Goal: Task Accomplishment & Management: Manage account settings

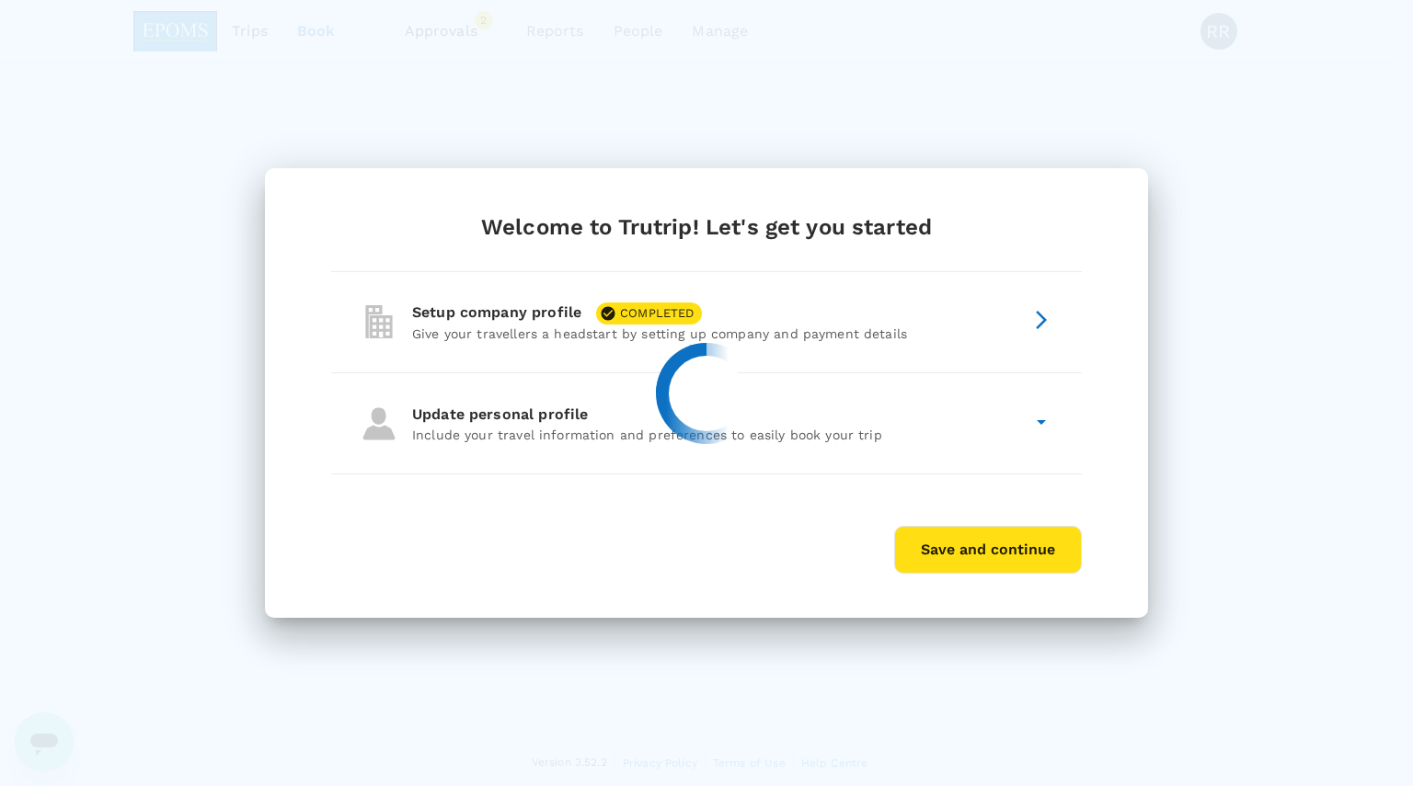
click at [986, 553] on button "Save and continue" at bounding box center [988, 550] width 188 height 48
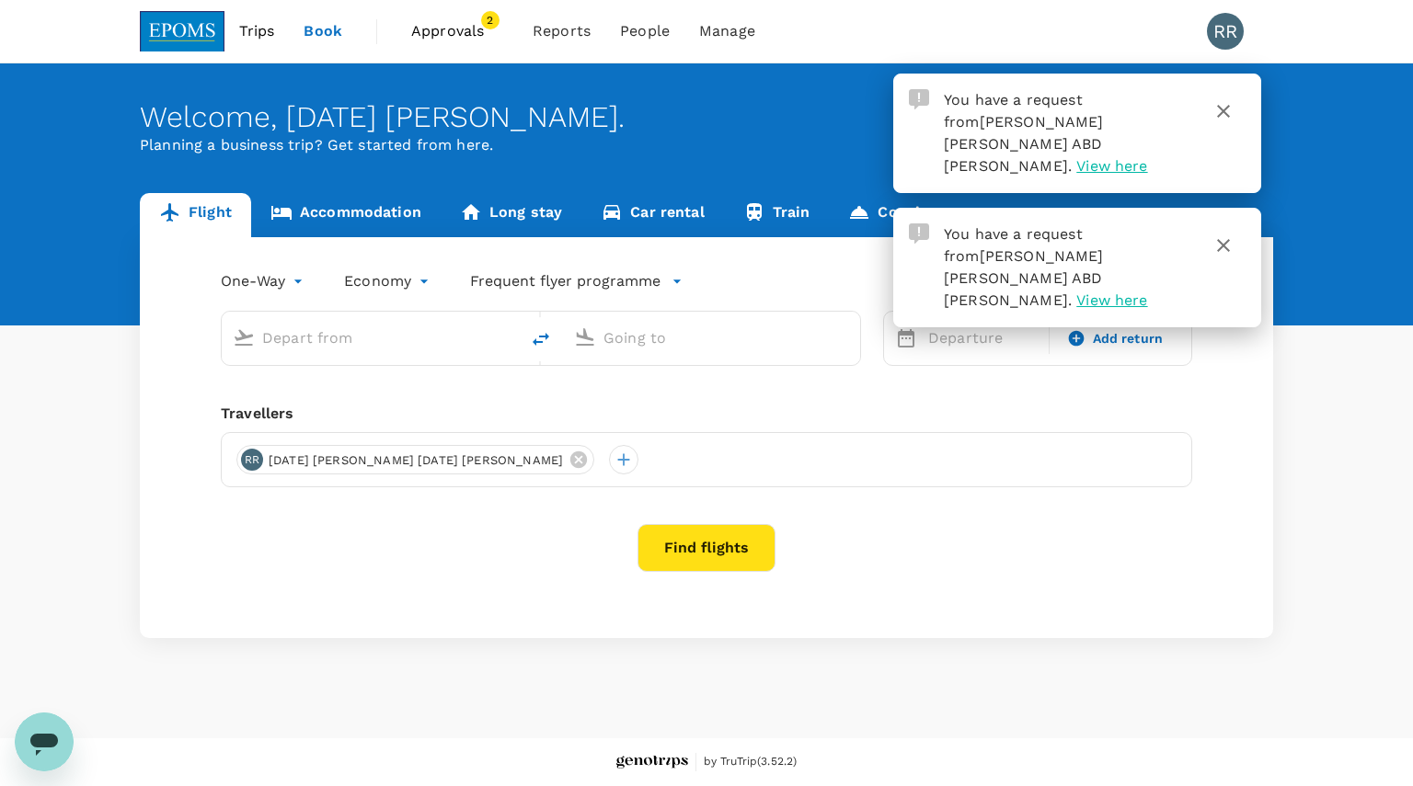
click at [1232, 235] on icon "button" at bounding box center [1223, 246] width 22 height 22
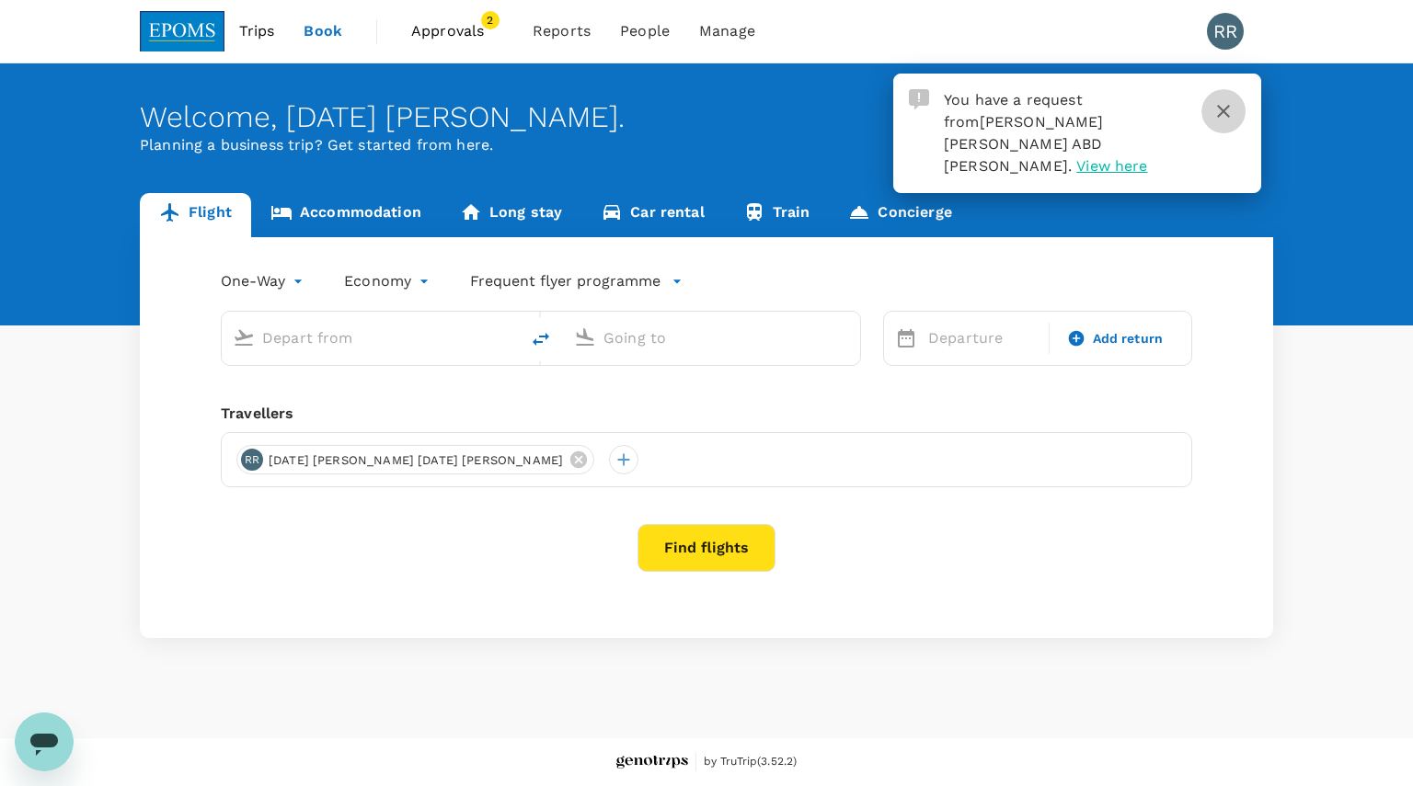
click at [1222, 117] on icon "button" at bounding box center [1223, 111] width 22 height 22
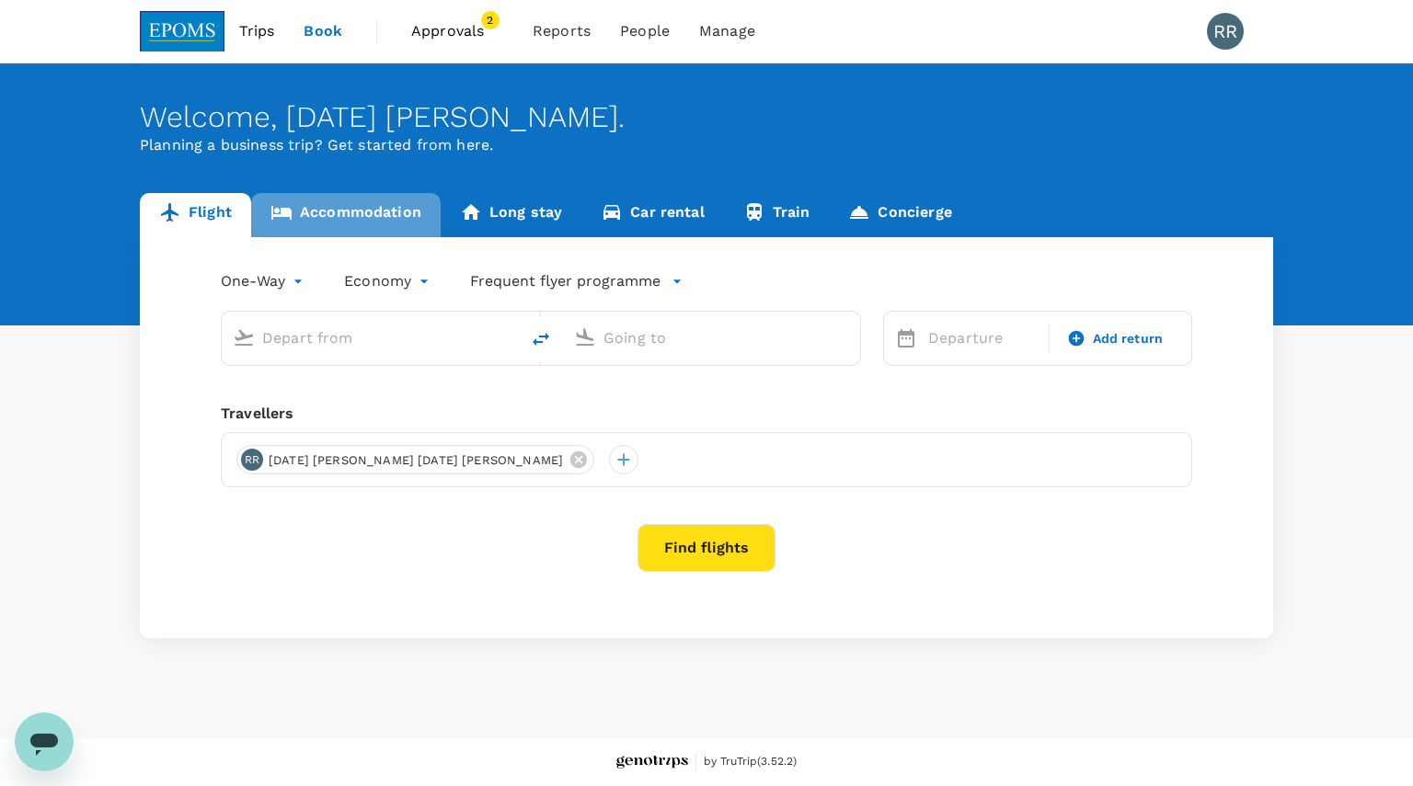
click at [385, 210] on link "Accommodation" at bounding box center [345, 215] width 189 height 44
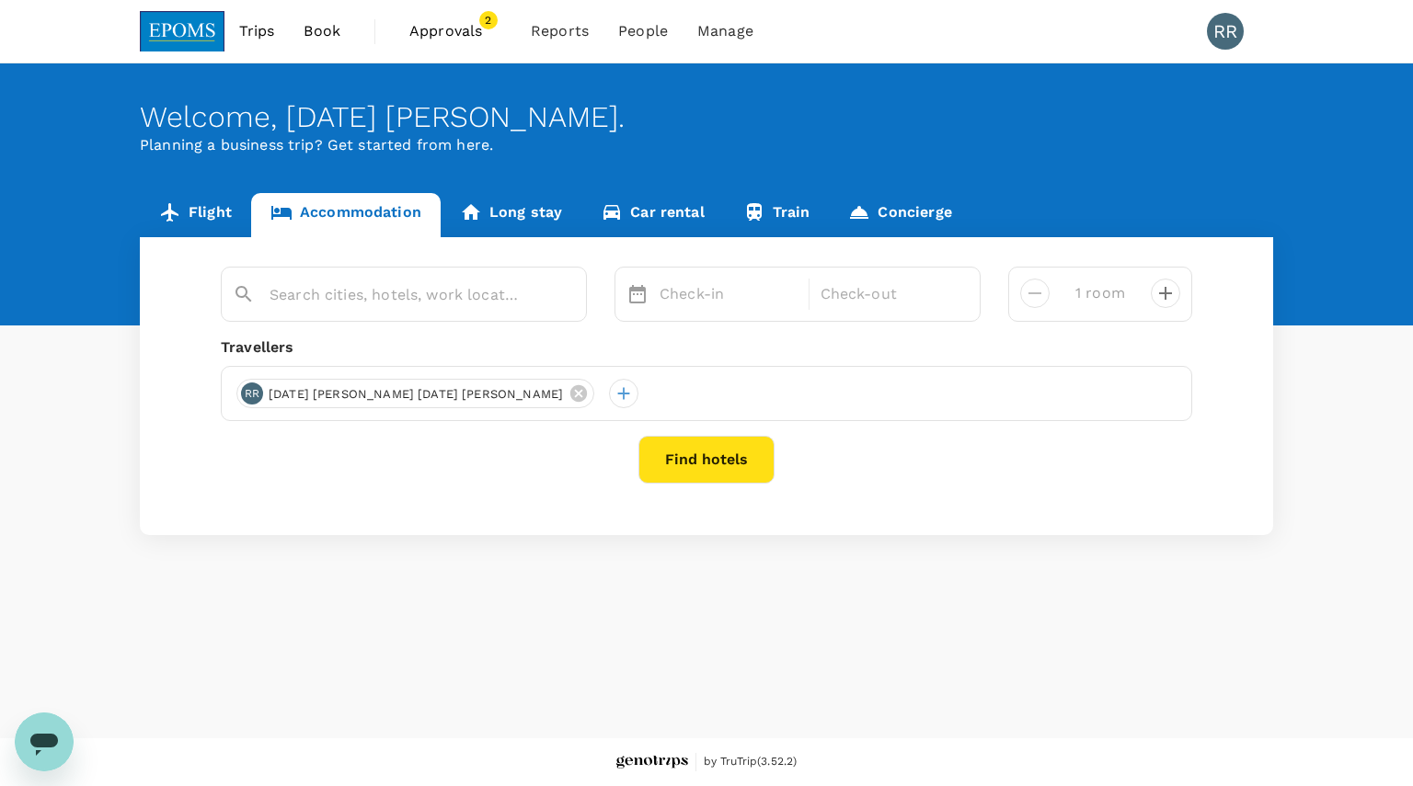
click at [442, 27] on span "Approvals" at bounding box center [455, 31] width 92 height 22
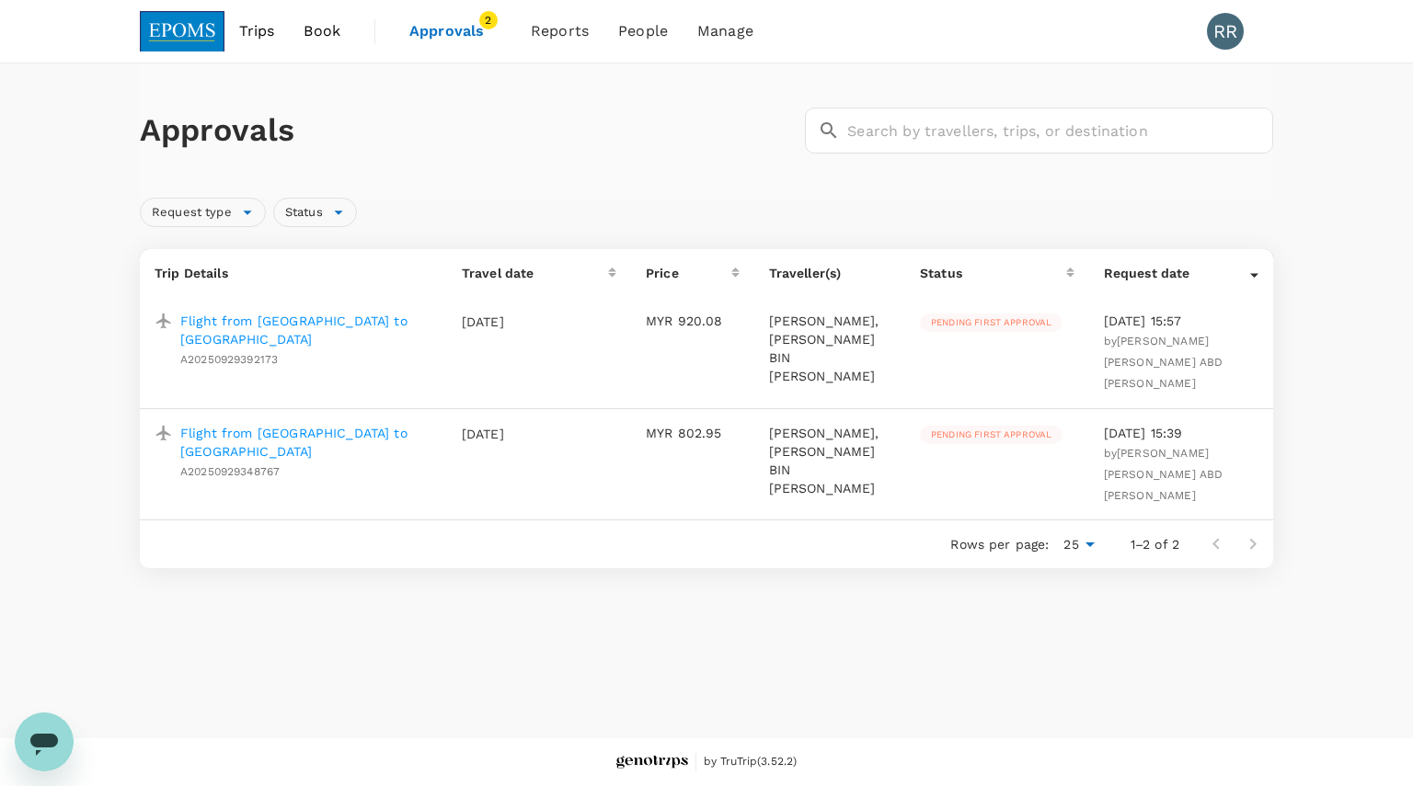
click at [252, 322] on p "Flight from [GEOGRAPHIC_DATA] to [GEOGRAPHIC_DATA]" at bounding box center [306, 330] width 252 height 37
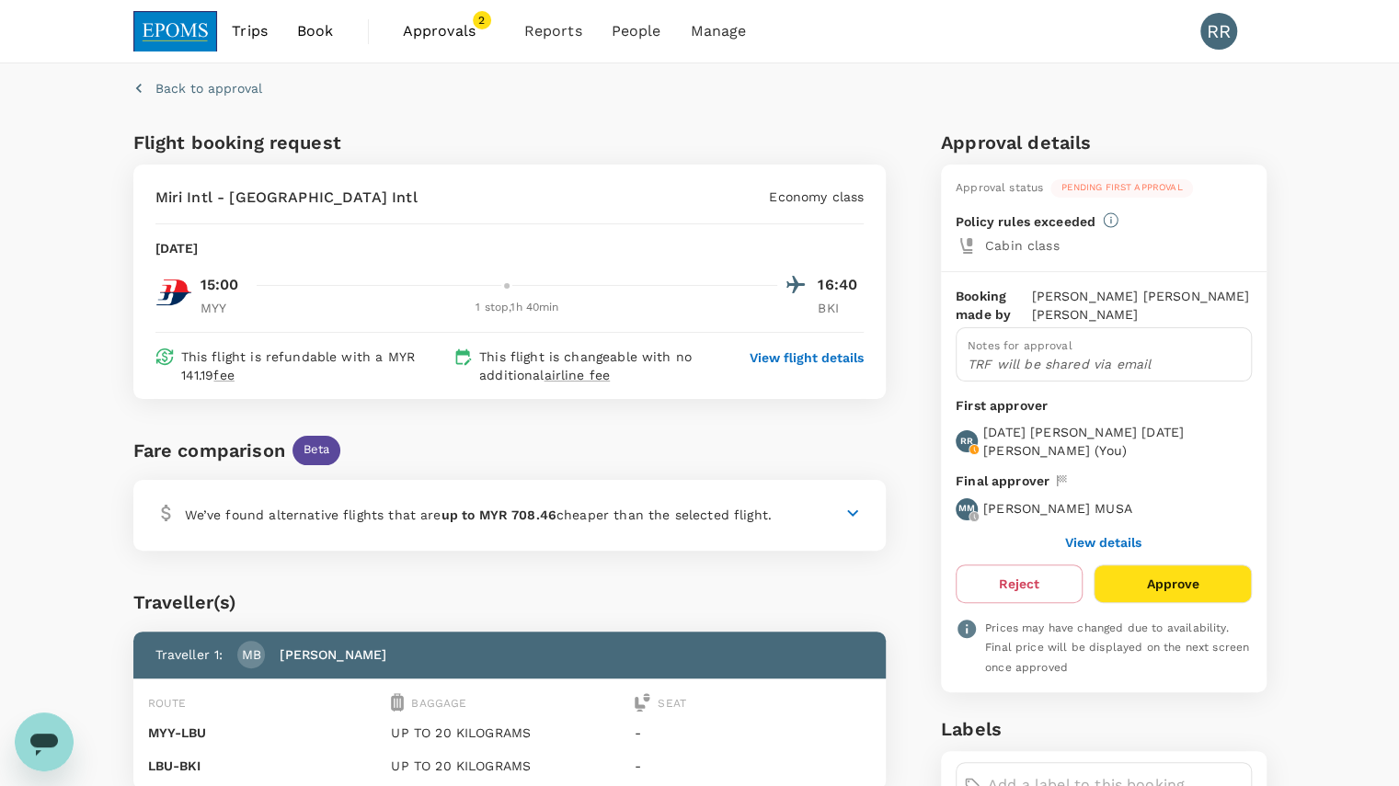
click at [1176, 574] on button "Approve" at bounding box center [1172, 584] width 157 height 39
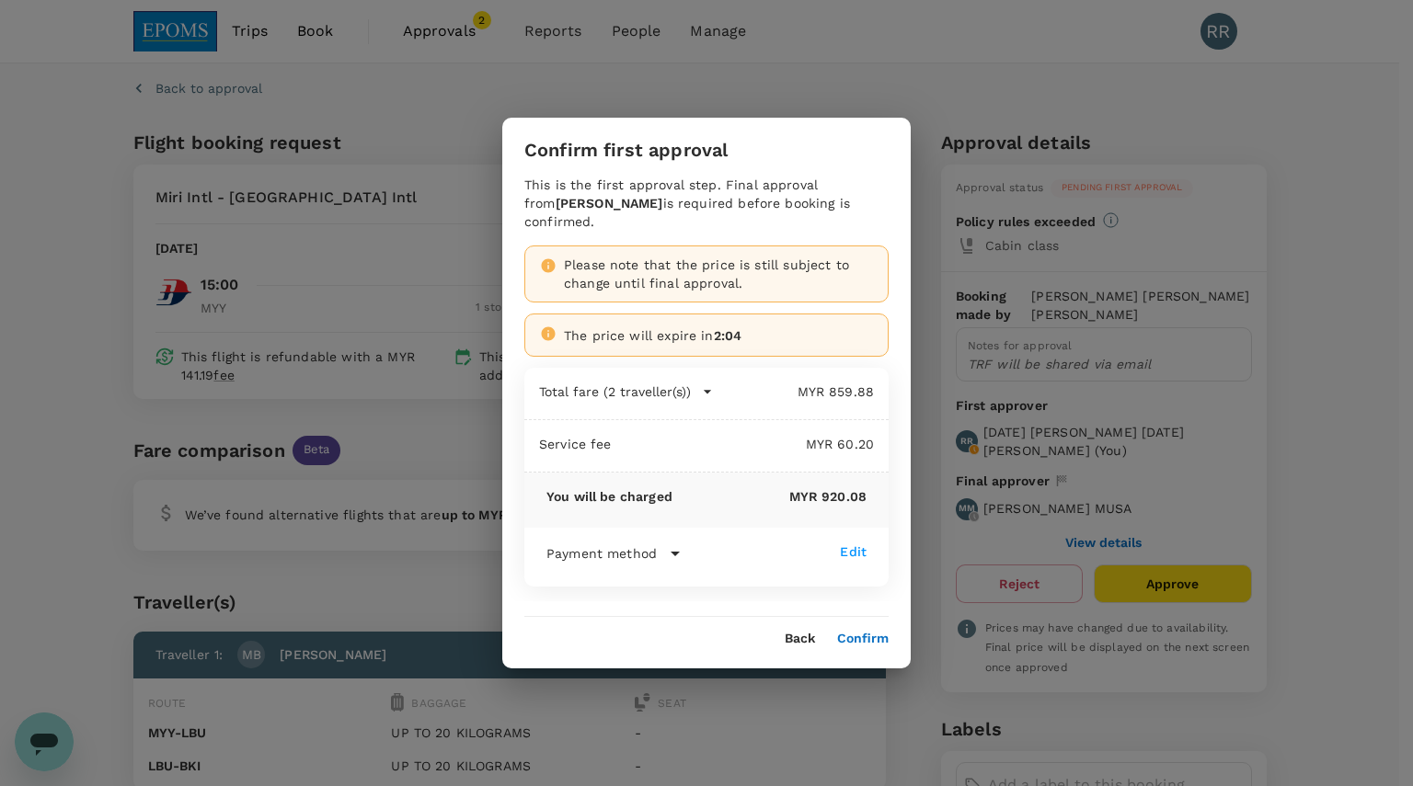
click at [867, 637] on button "Confirm" at bounding box center [863, 639] width 52 height 15
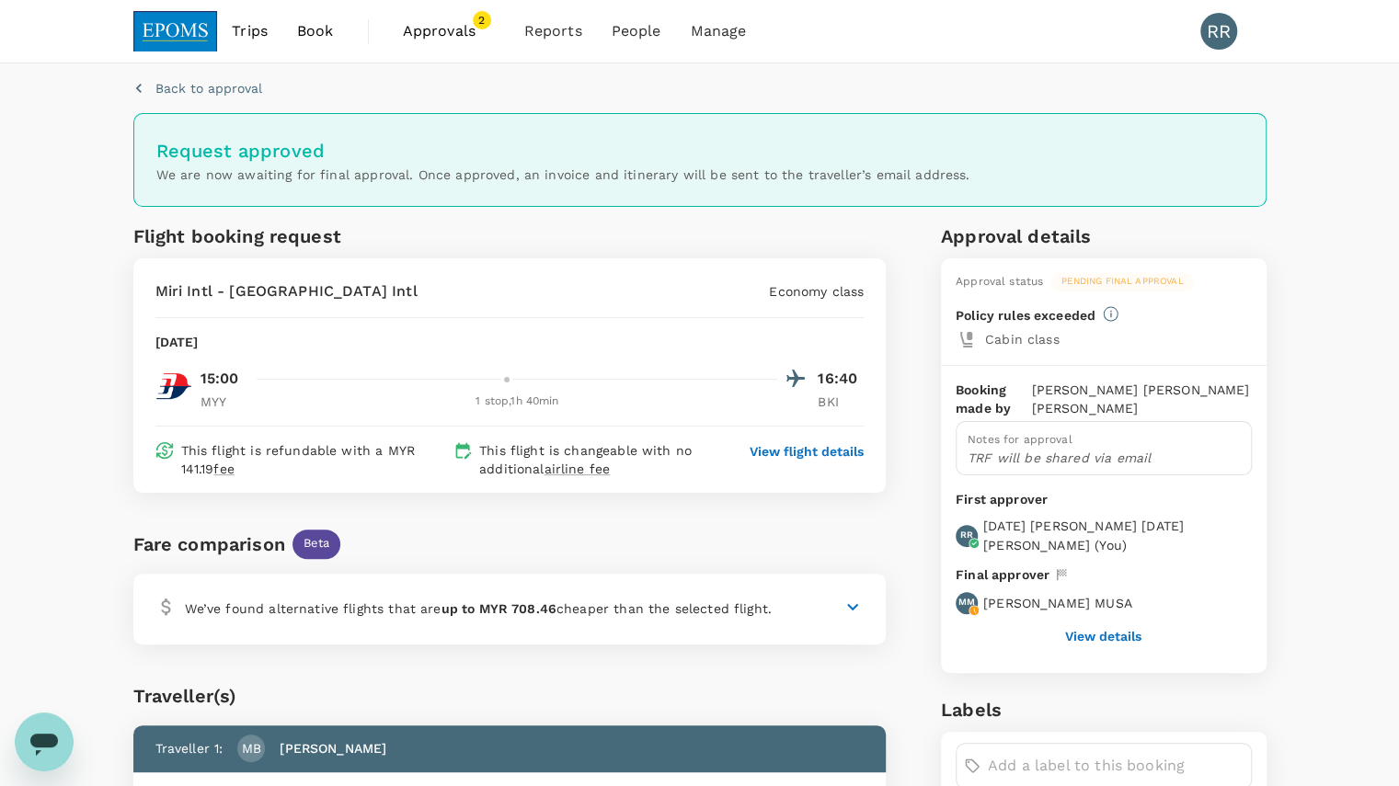
click at [432, 29] on span "Approvals" at bounding box center [449, 31] width 92 height 22
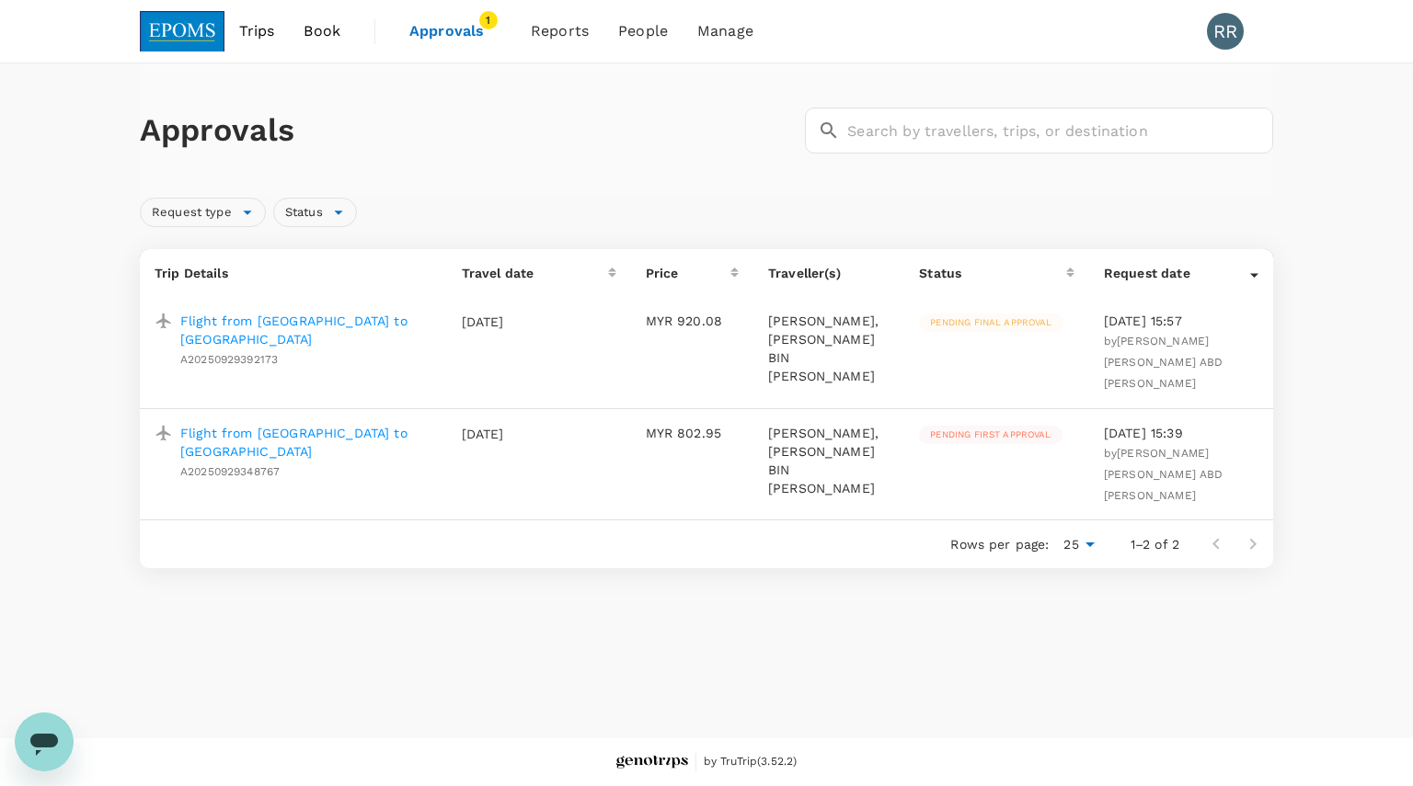
click at [224, 424] on p "Flight from [GEOGRAPHIC_DATA] to [GEOGRAPHIC_DATA]" at bounding box center [306, 442] width 252 height 37
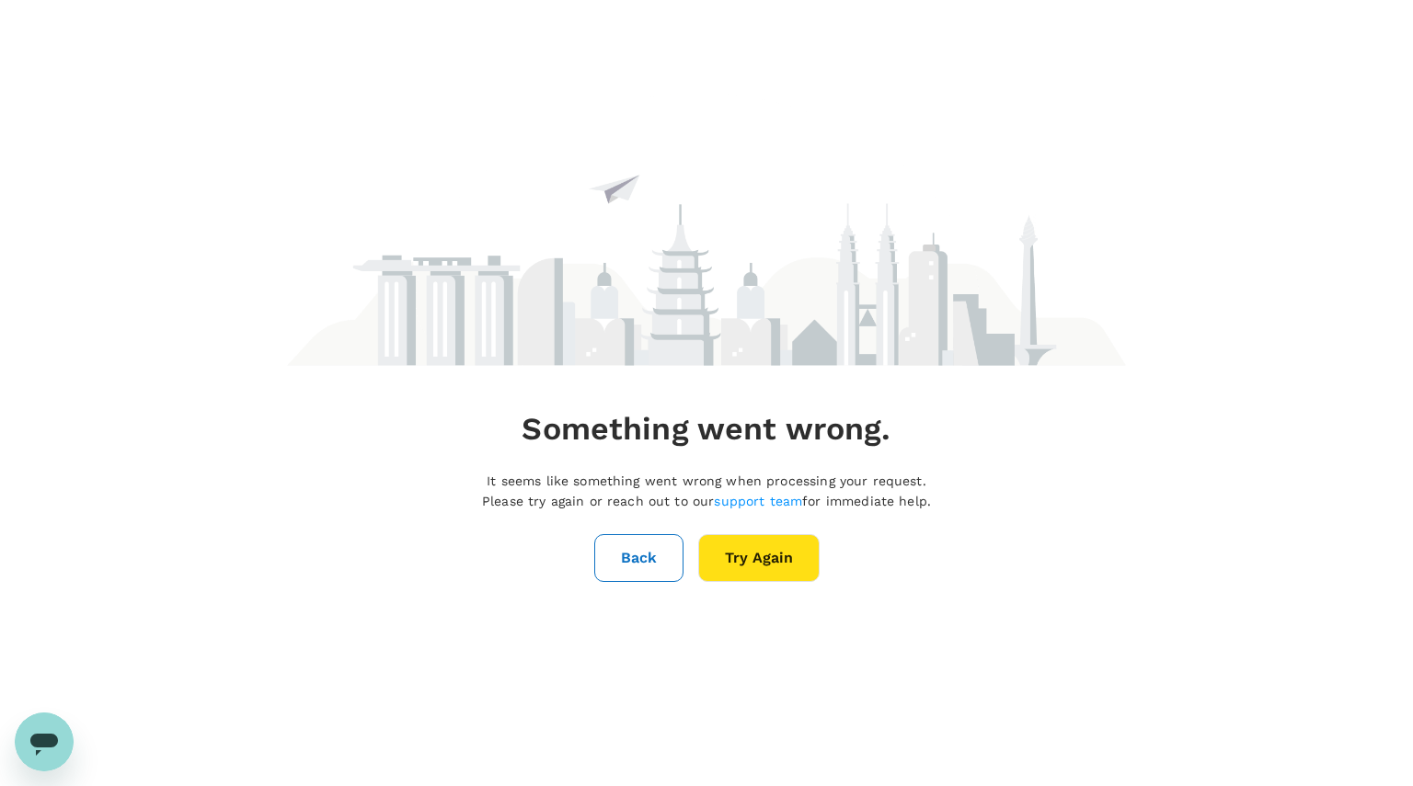
click at [743, 557] on button "Try Again" at bounding box center [758, 558] width 121 height 48
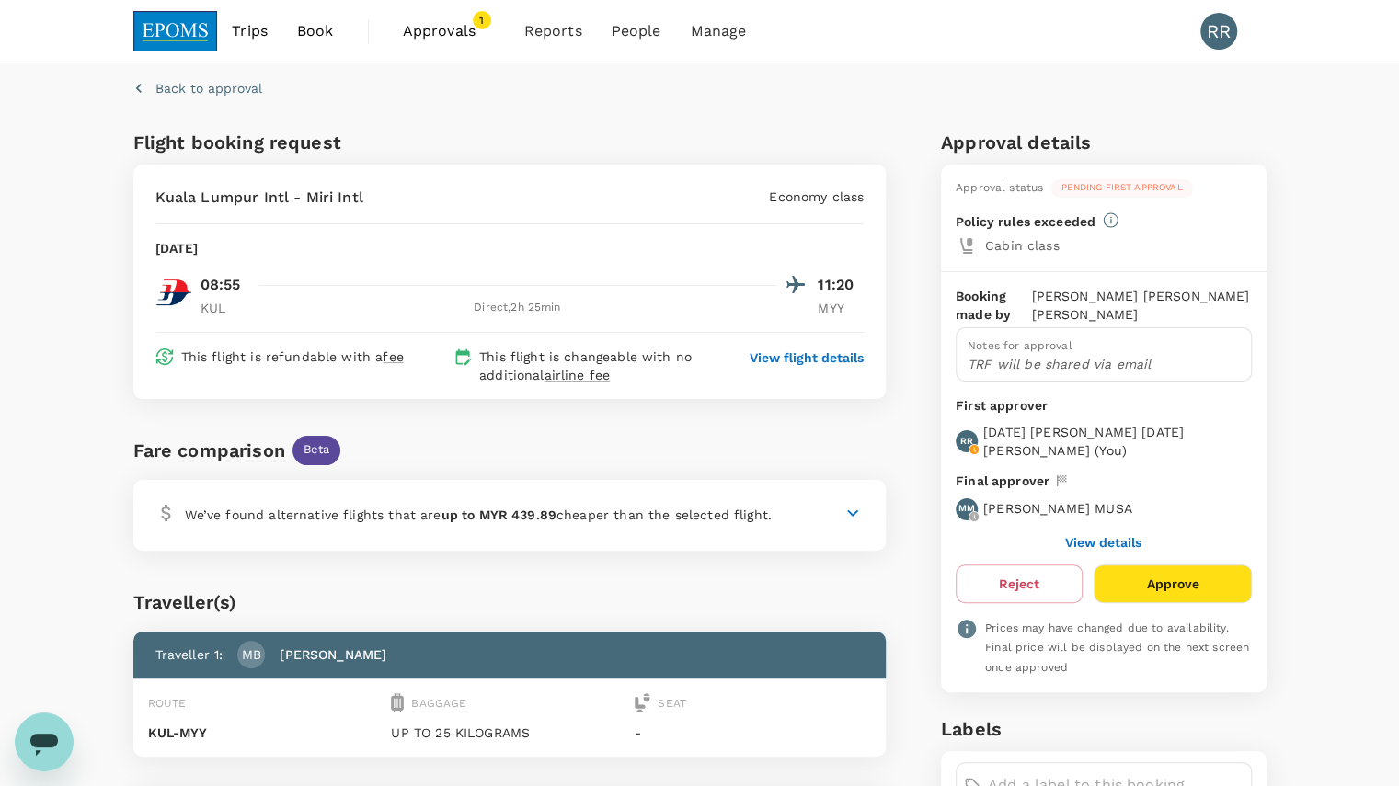
click at [460, 40] on span "Approvals" at bounding box center [449, 31] width 92 height 22
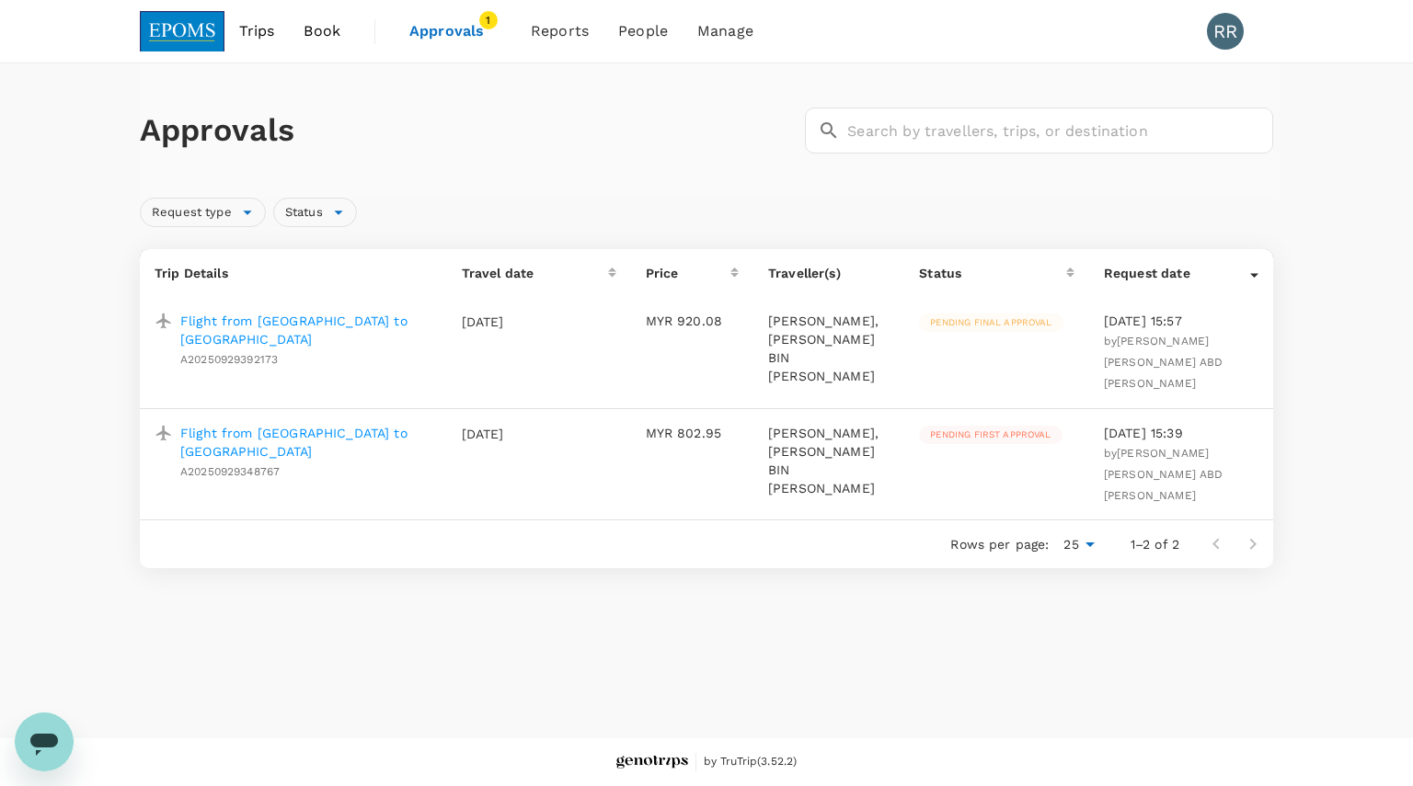
click at [236, 424] on p "Flight from [GEOGRAPHIC_DATA] to [GEOGRAPHIC_DATA]" at bounding box center [306, 442] width 252 height 37
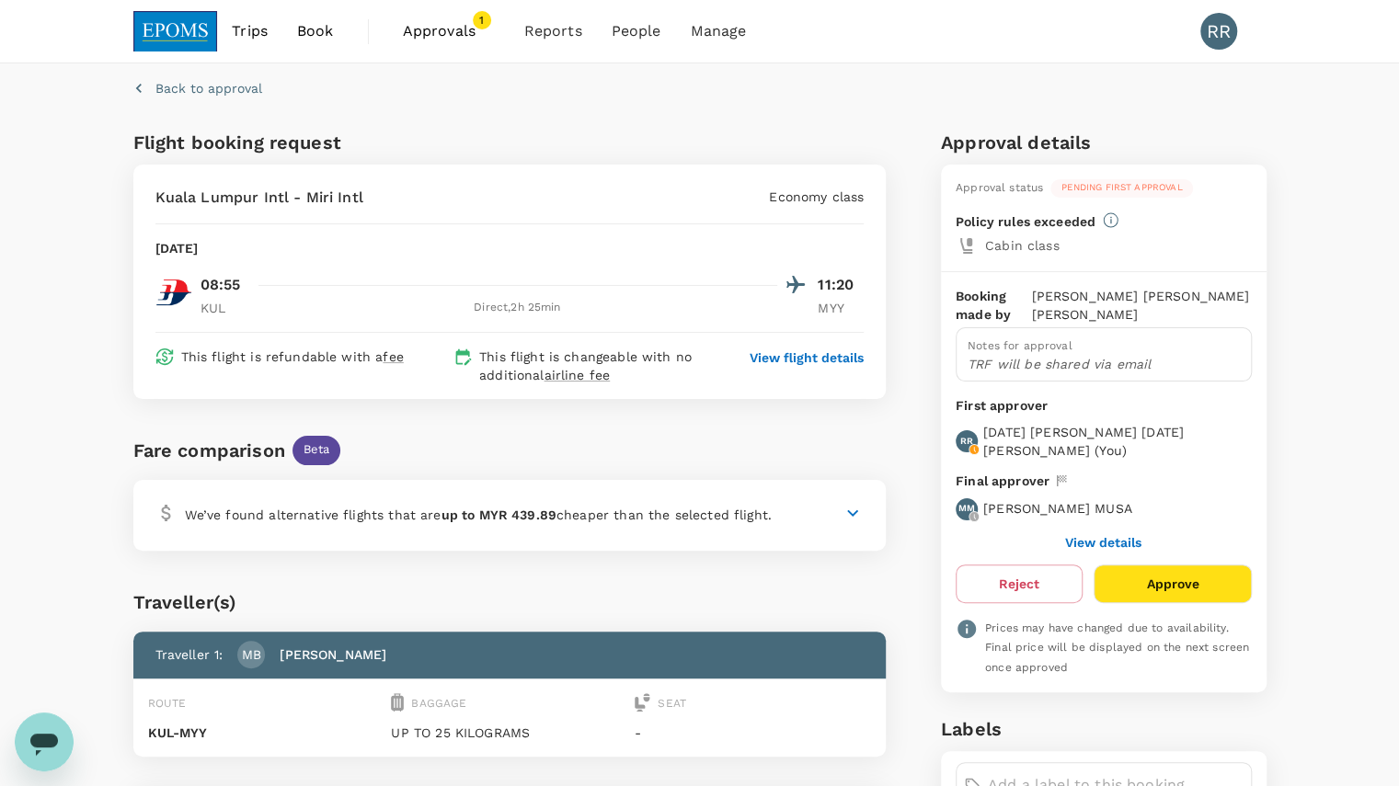
click at [832, 357] on p "View flight details" at bounding box center [807, 358] width 114 height 18
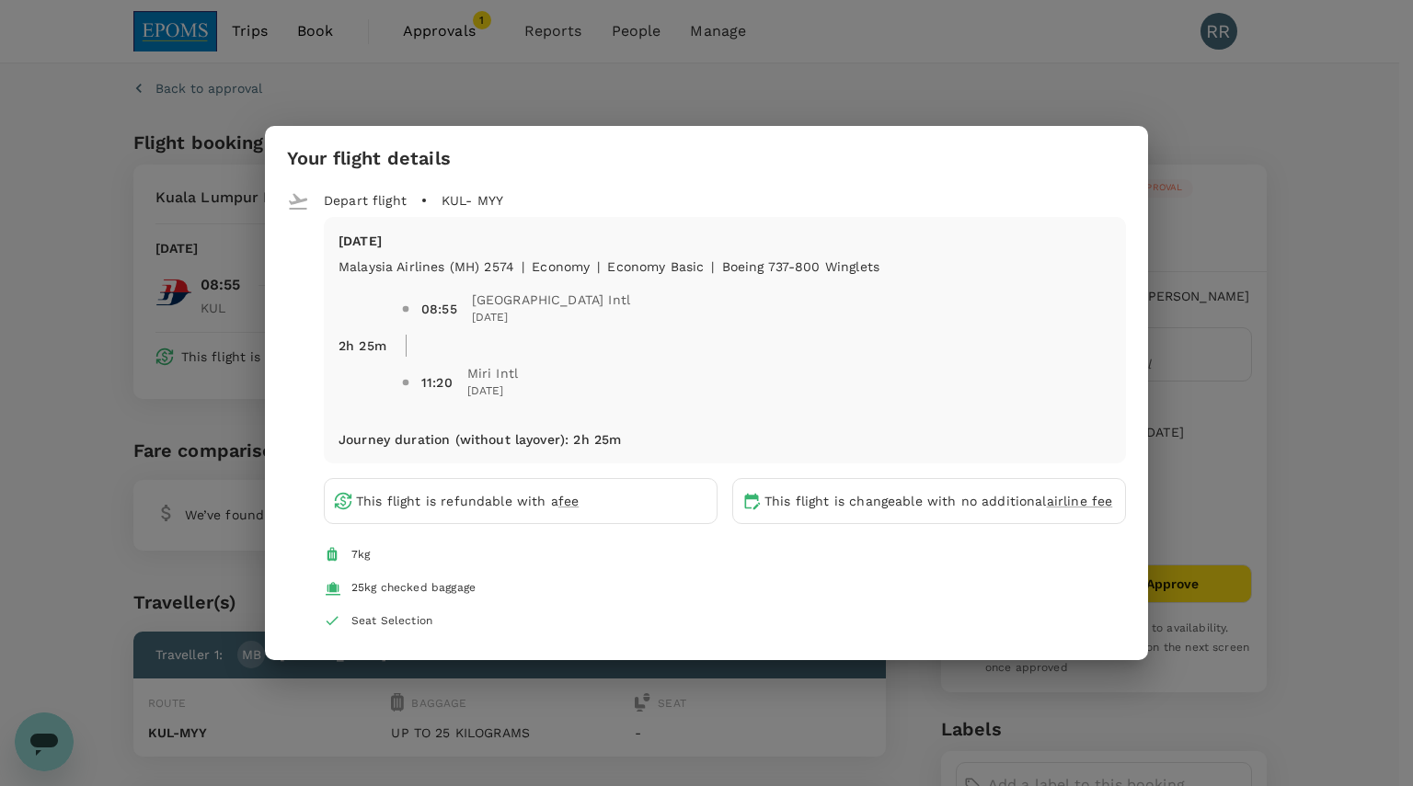
click at [56, 293] on div "Your flight details Depart flight KUL - MYY [DATE] Malaysia Airlines (MH) 2574 …" at bounding box center [706, 393] width 1413 height 786
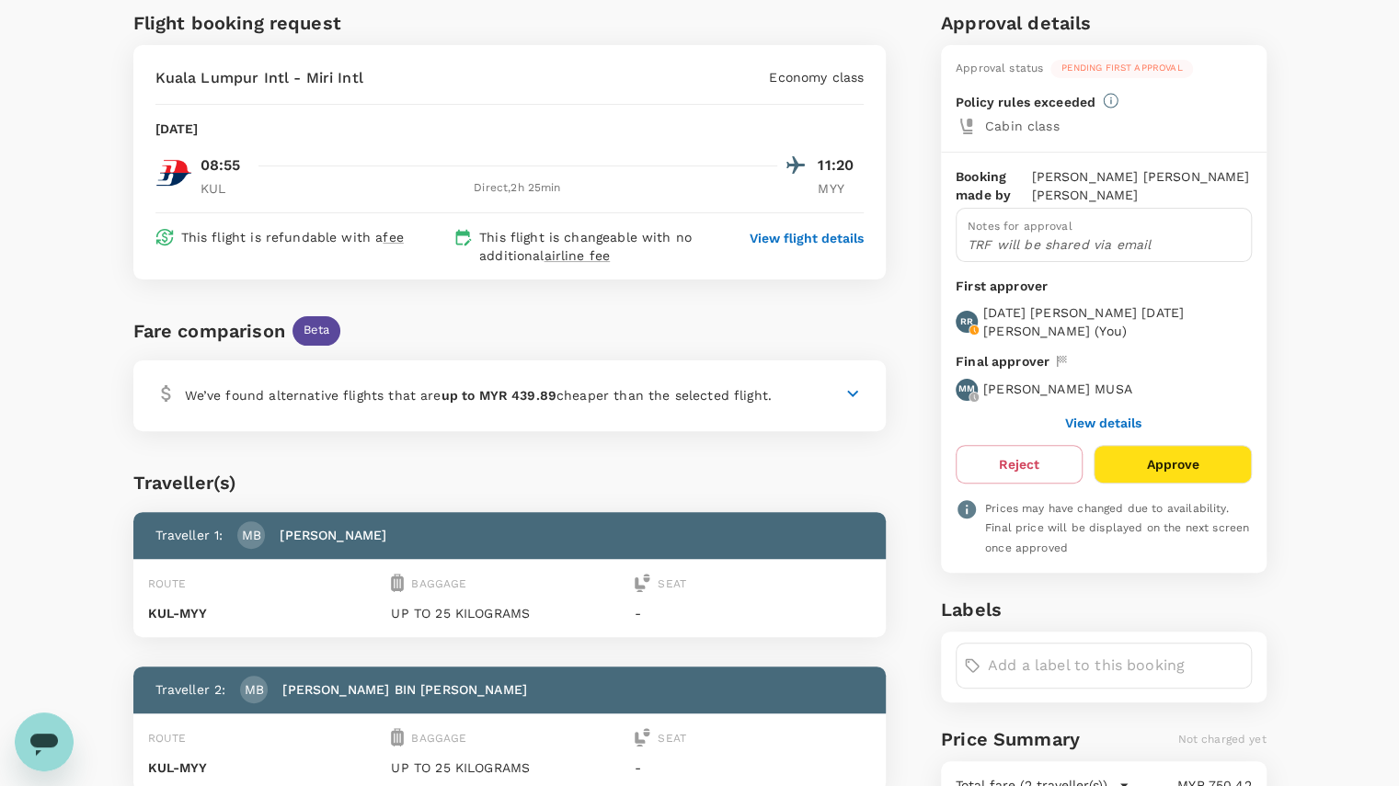
scroll to position [390, 0]
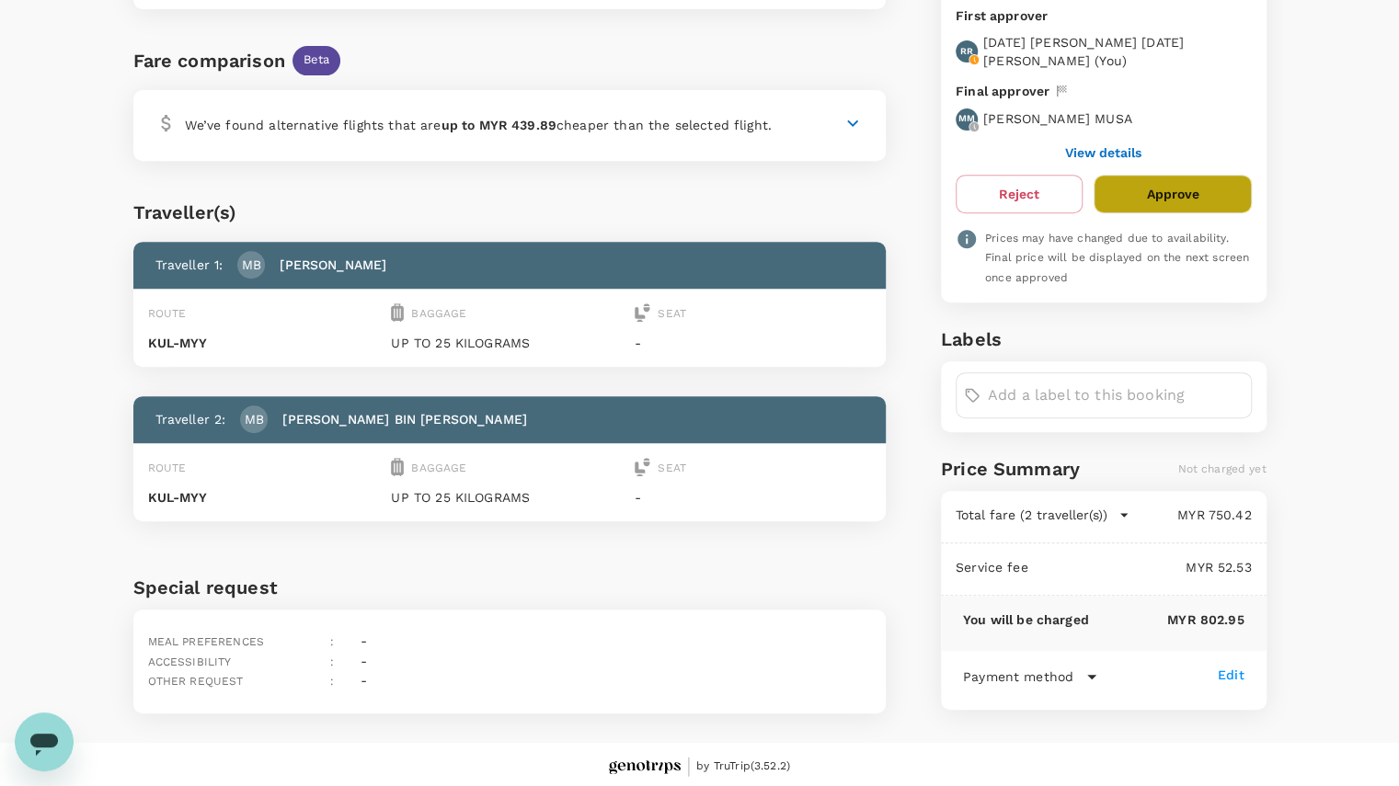
click at [1179, 189] on button "Approve" at bounding box center [1172, 194] width 157 height 39
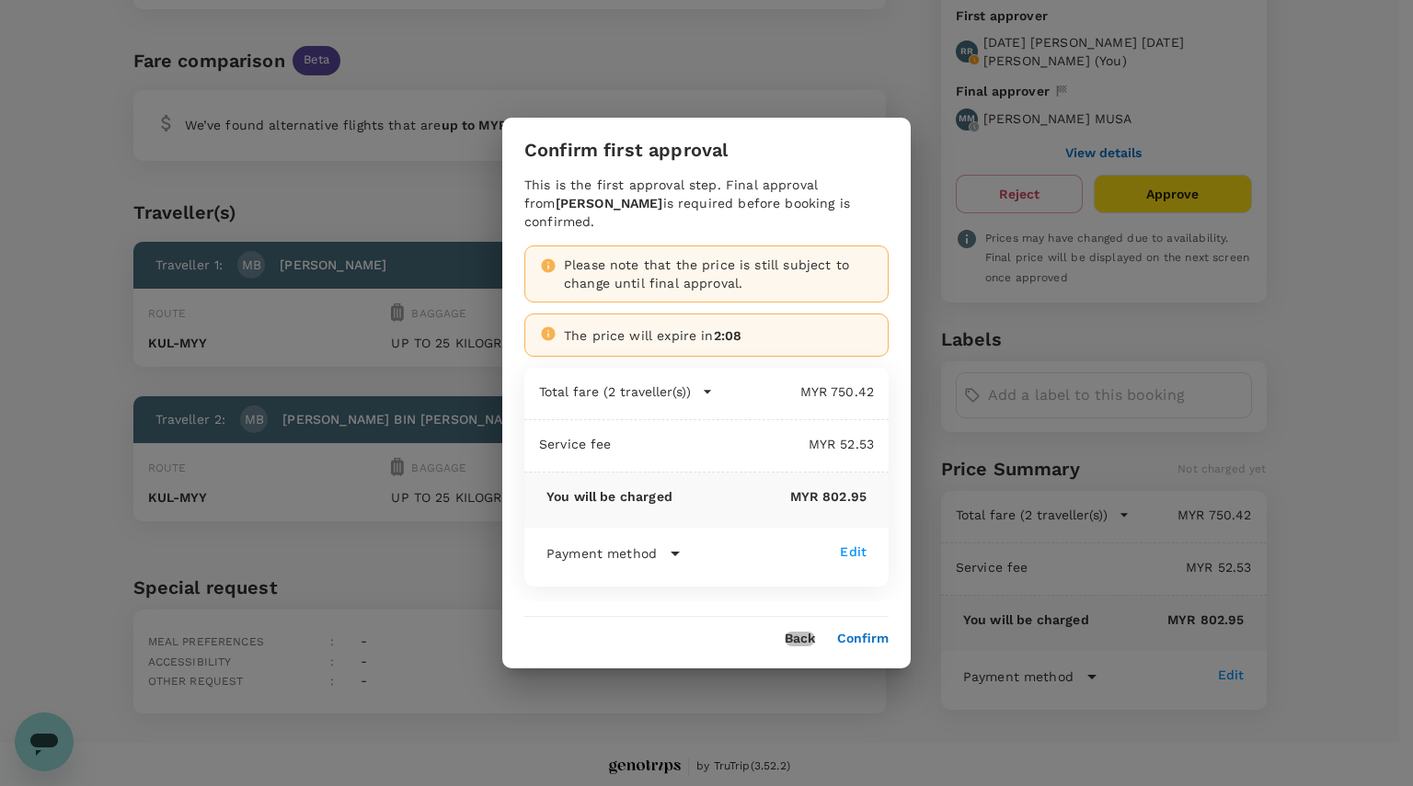
click at [810, 632] on button "Back" at bounding box center [800, 639] width 30 height 15
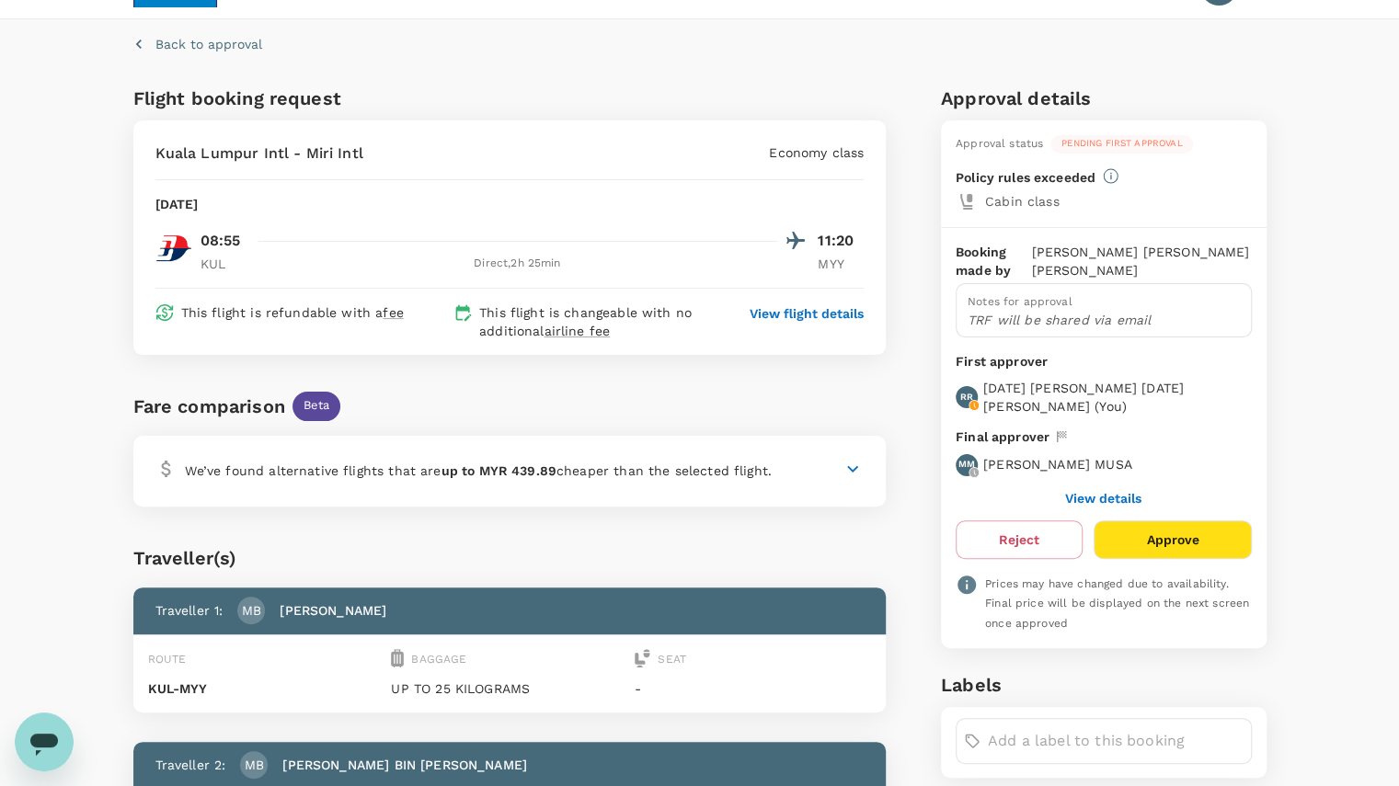
scroll to position [0, 0]
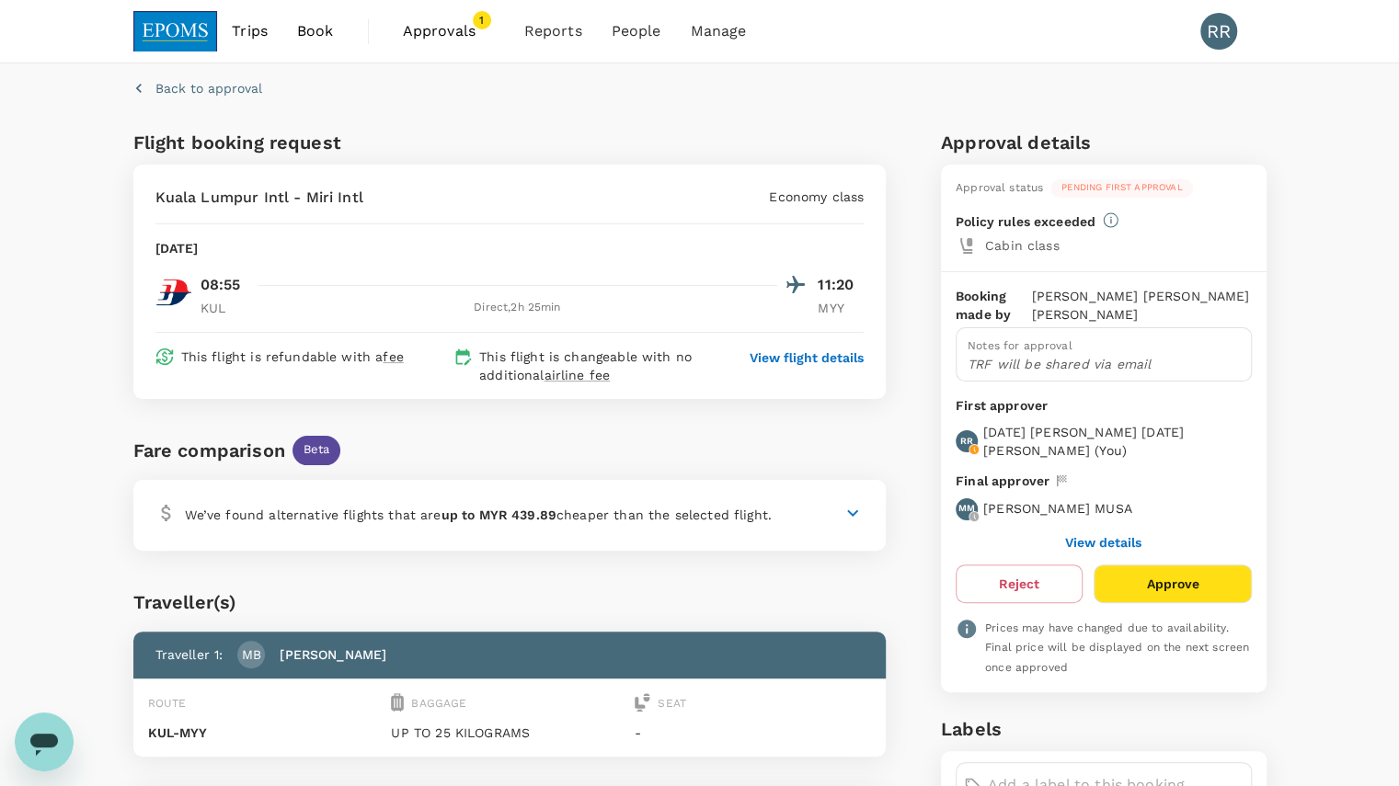
click at [992, 355] on p "TRF will be shared via email" at bounding box center [1104, 364] width 272 height 18
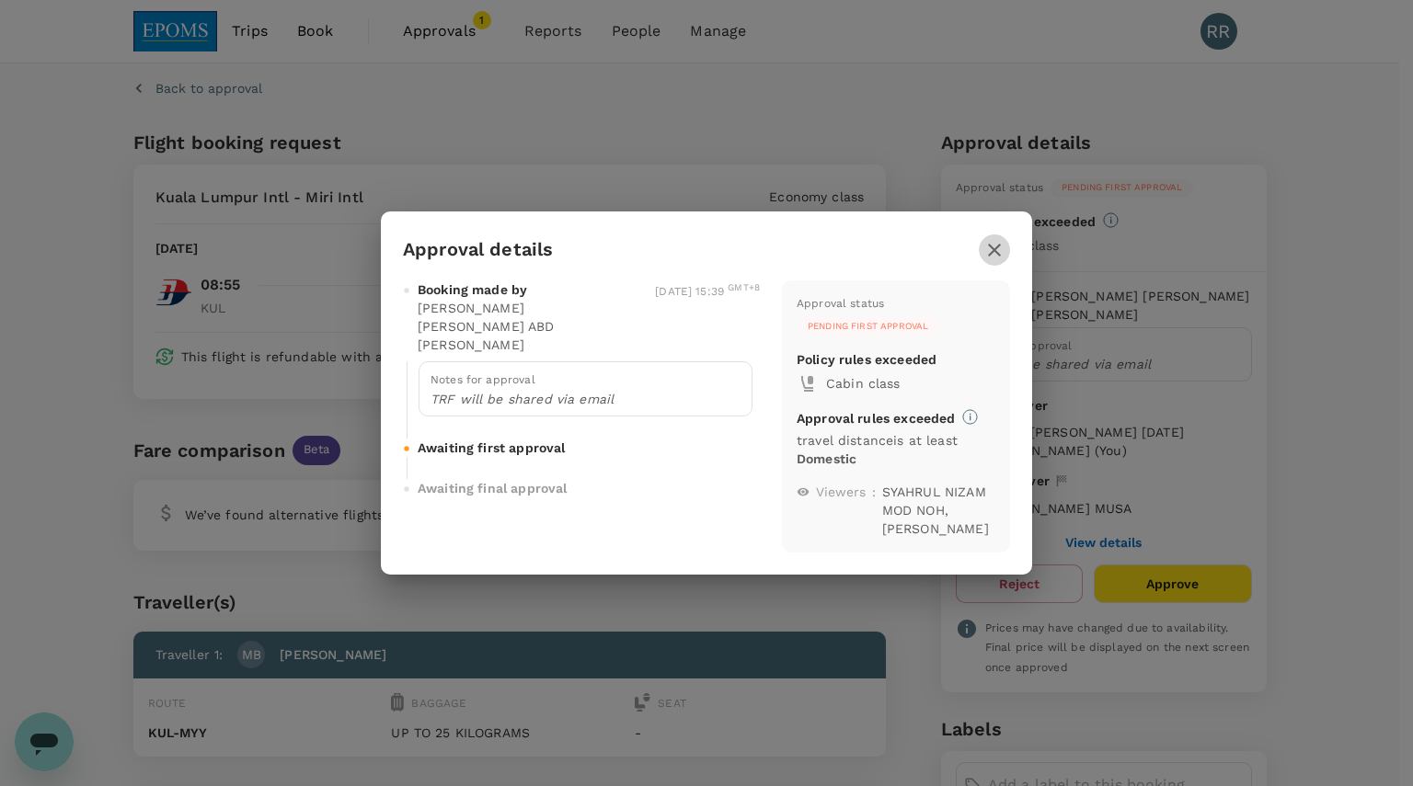
click at [997, 241] on icon "button" at bounding box center [994, 250] width 22 height 22
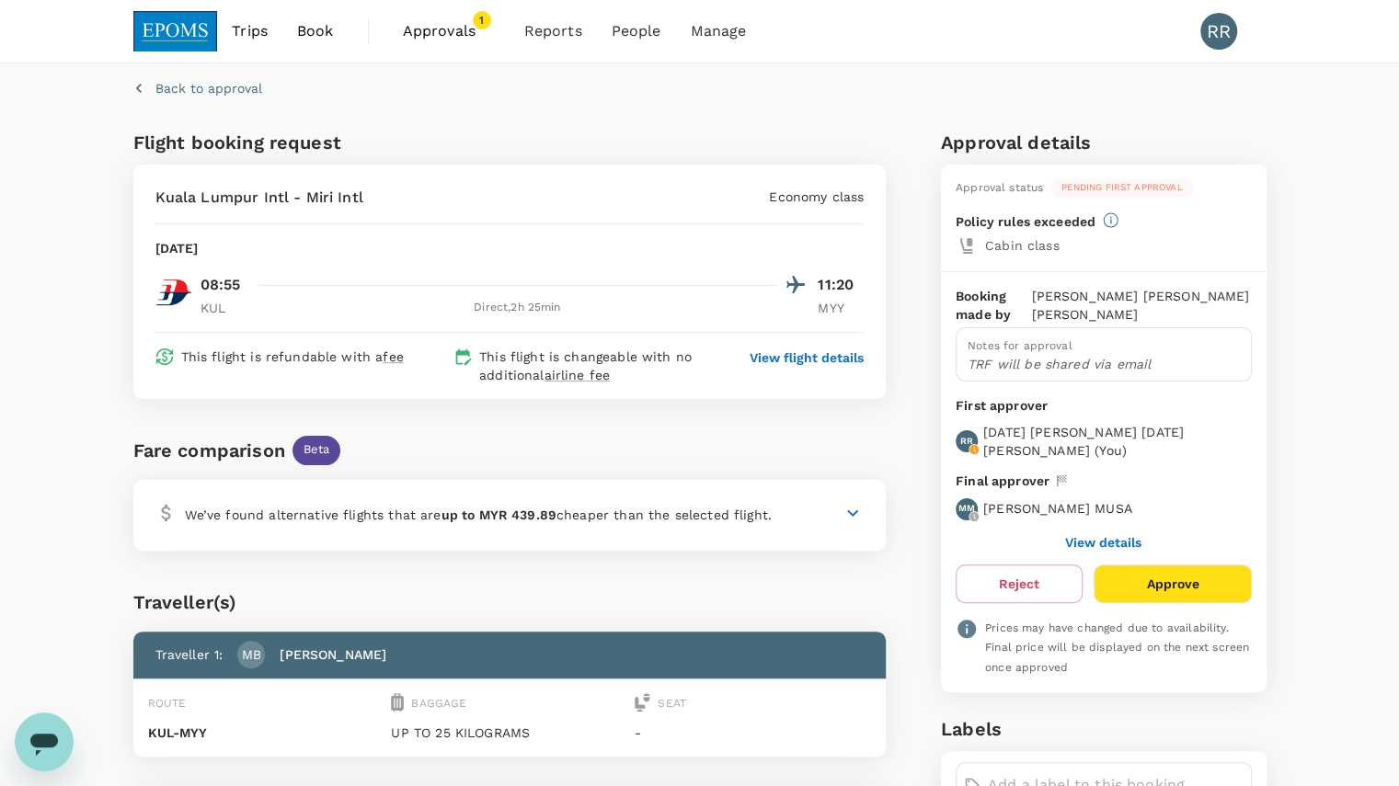
click at [1150, 574] on button "Approve" at bounding box center [1172, 584] width 157 height 39
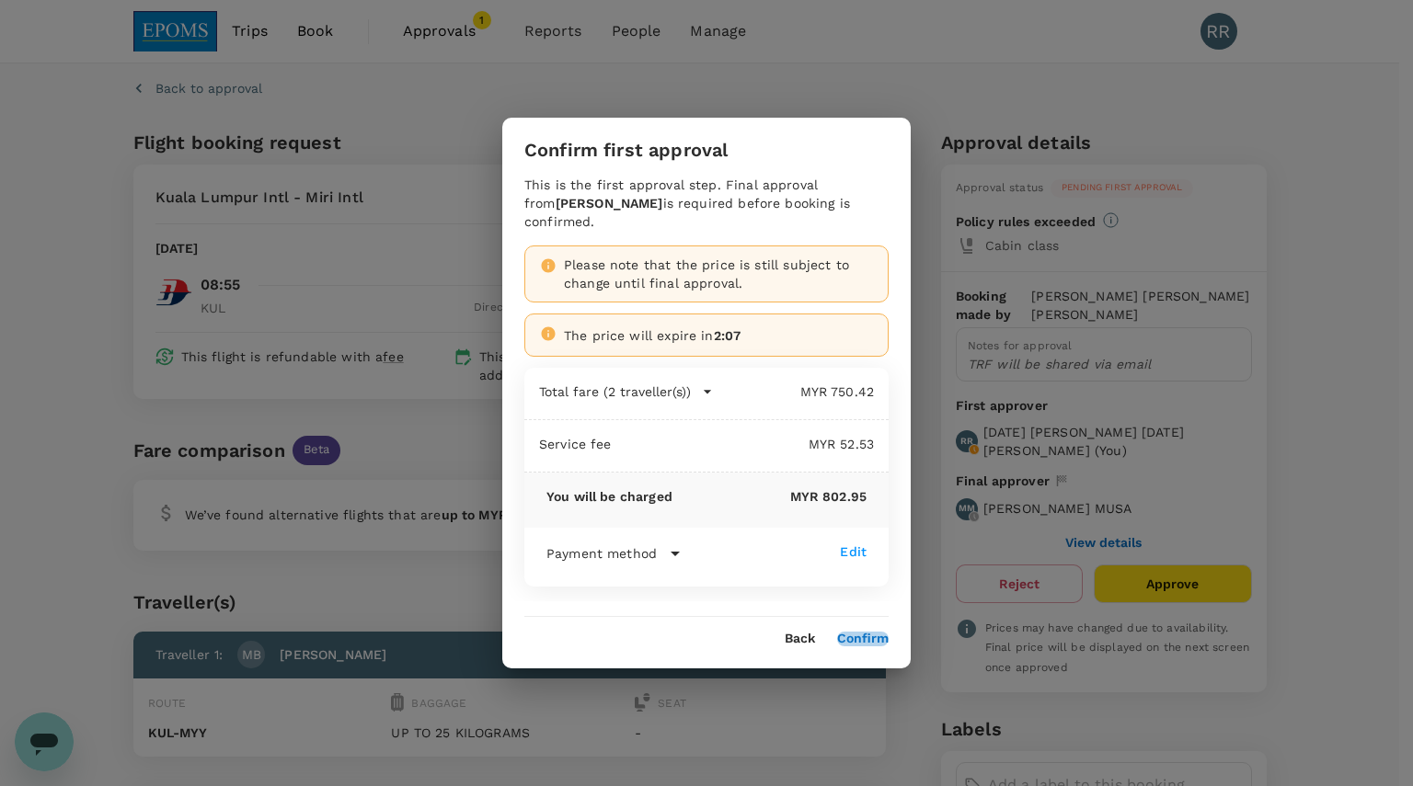
click at [875, 637] on button "Confirm" at bounding box center [863, 639] width 52 height 15
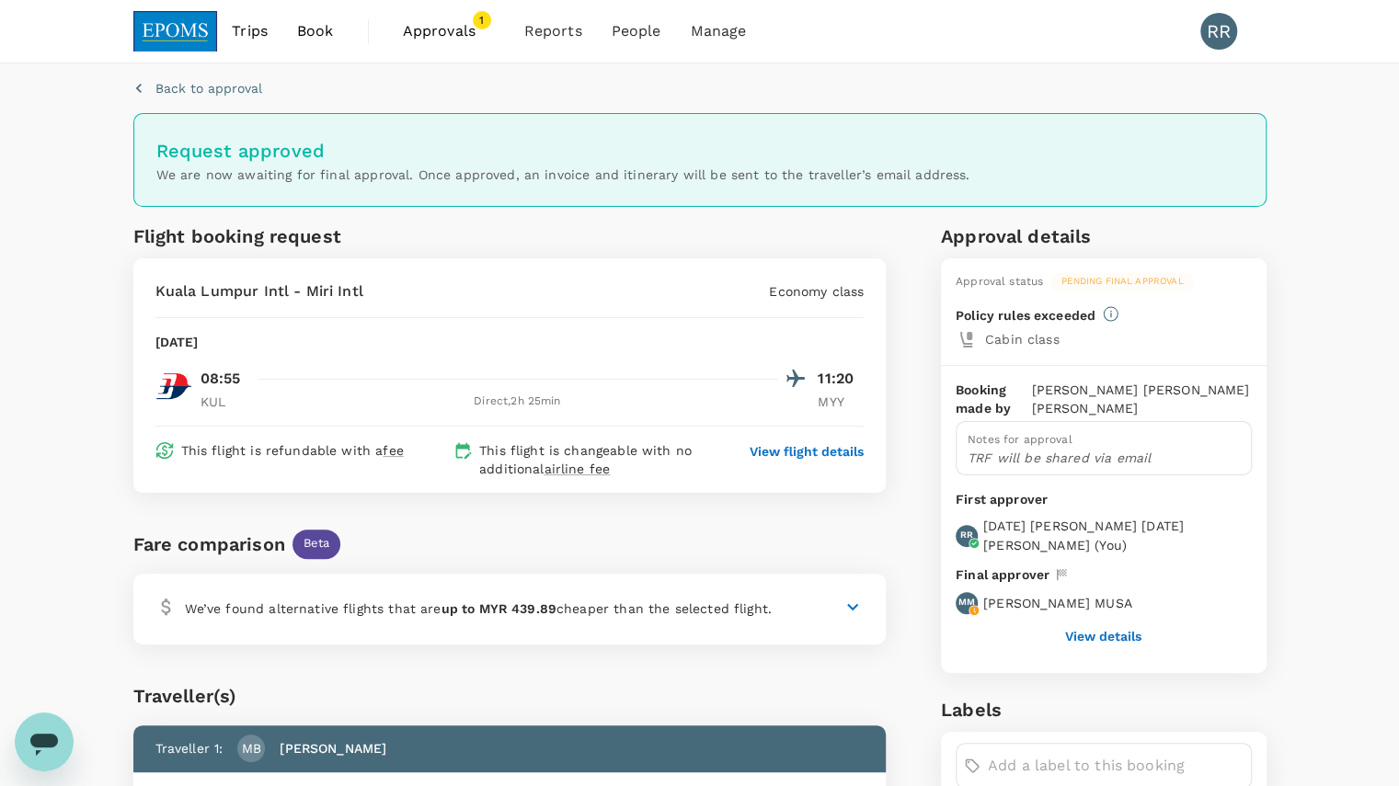
scroll to position [289, 0]
